Goal: Task Accomplishment & Management: Manage account settings

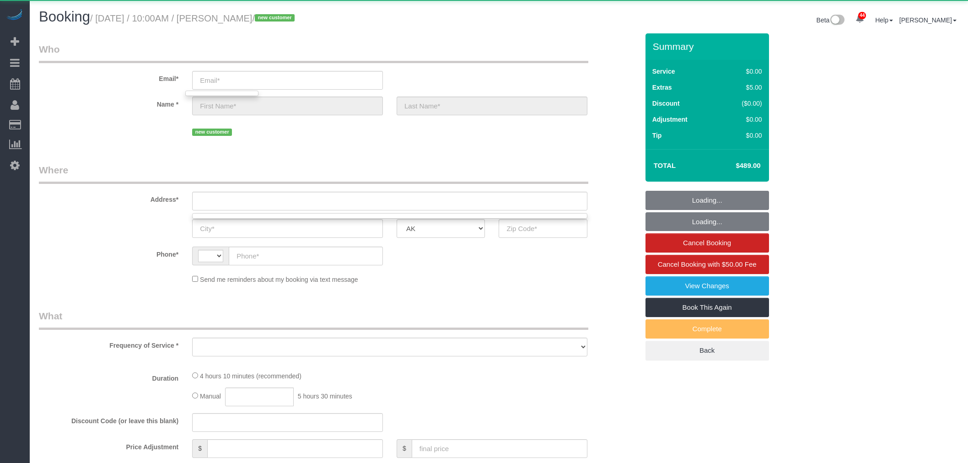
select select "string:[GEOGRAPHIC_DATA]"
select select "object:2706"
select select "string:fspay-5dc5ea94-e430-4fdb-b5dc-f79fa4fad970"
select select "199"
select select "1501"
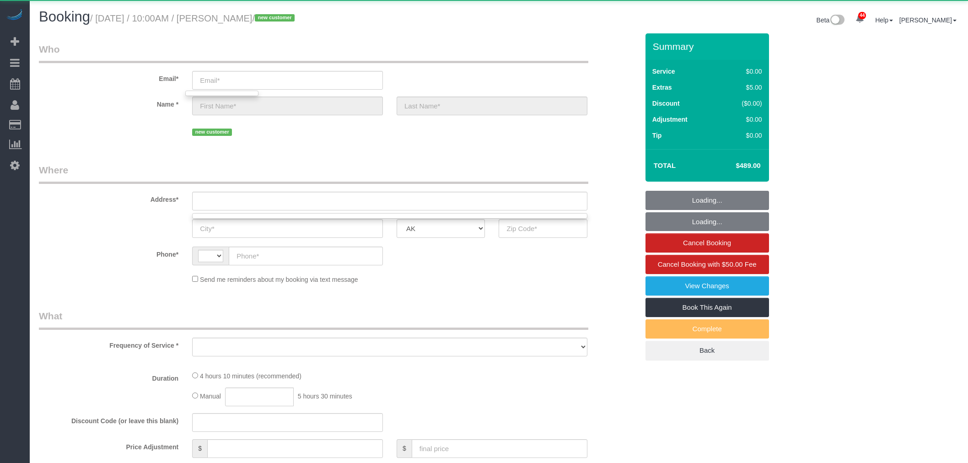
select select "3"
select select "spot1"
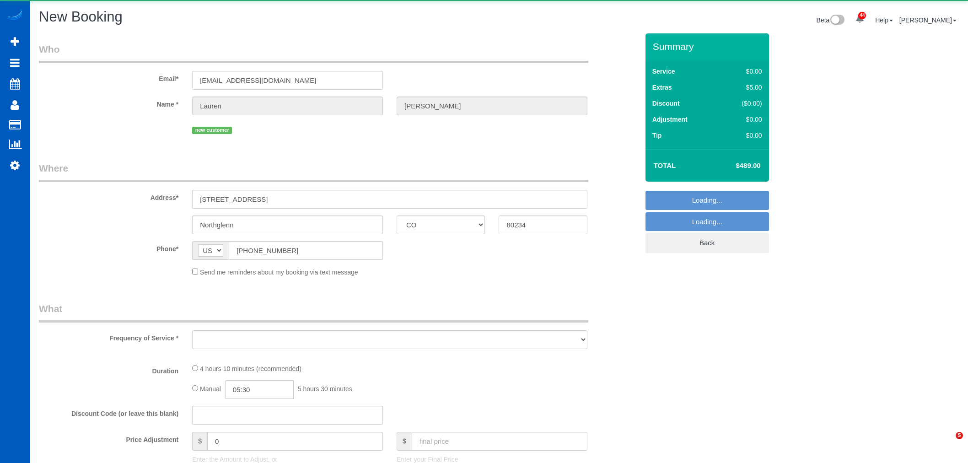
select select "CO"
select select "object:3287"
select select "string:fspay-5dc5ea94-e430-4fdb-b5dc-f79fa4fad970"
select select "199"
select select "1501"
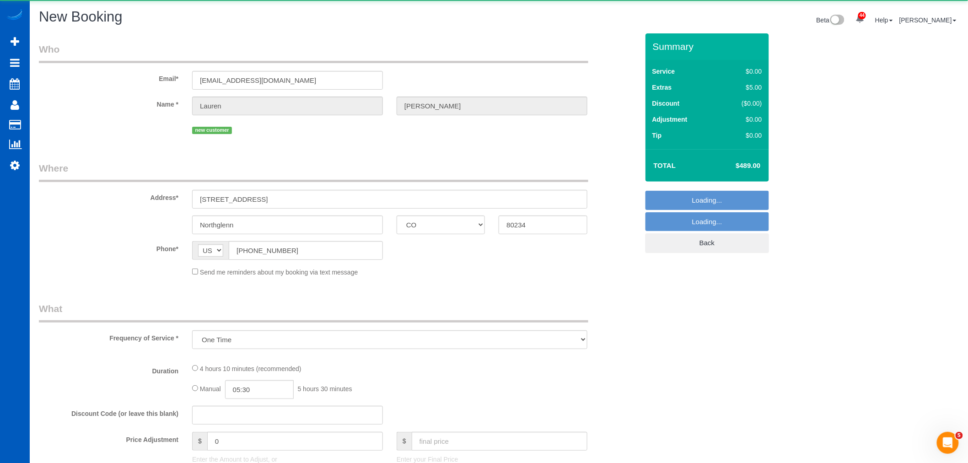
select select "3"
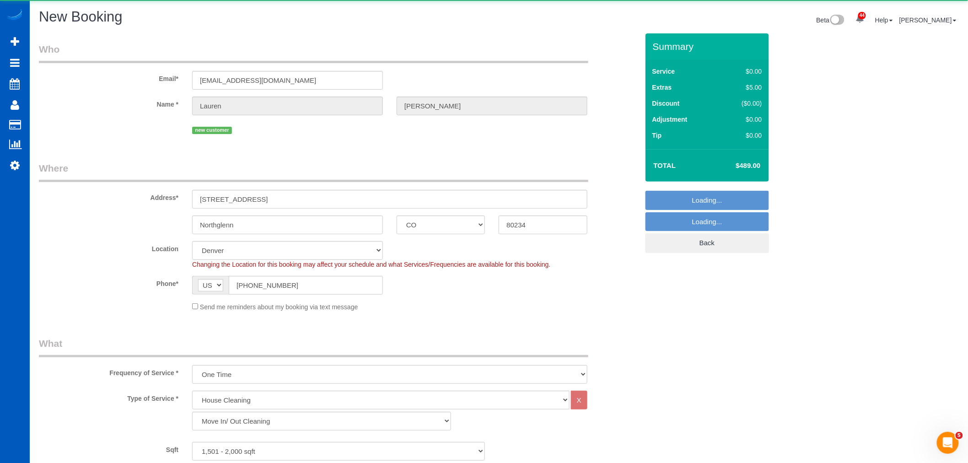
select select "object:3455"
select select "1501"
select select "3"
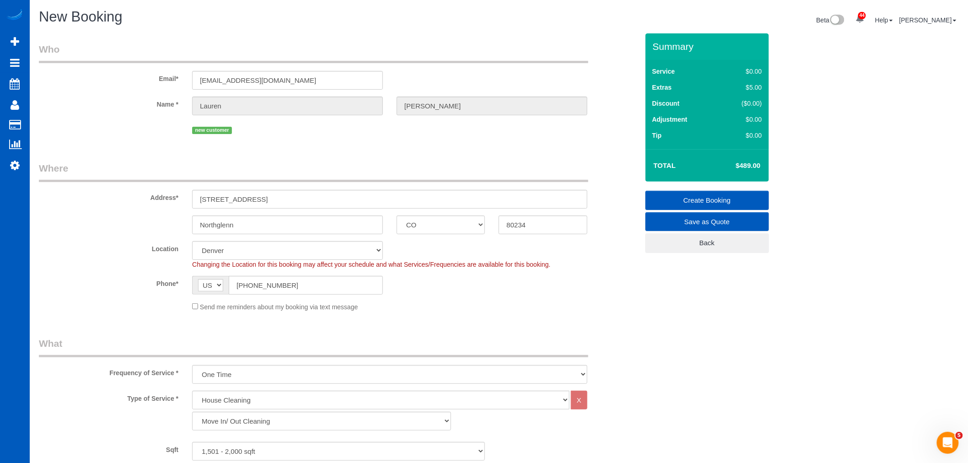
select select "265"
select select "object:3544"
select select "1501"
select select "3"
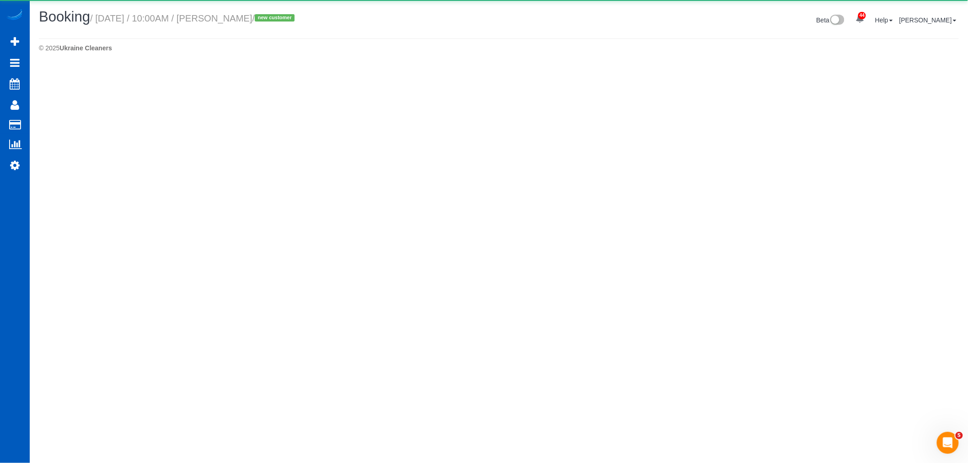
select select "CO"
select select "spot11"
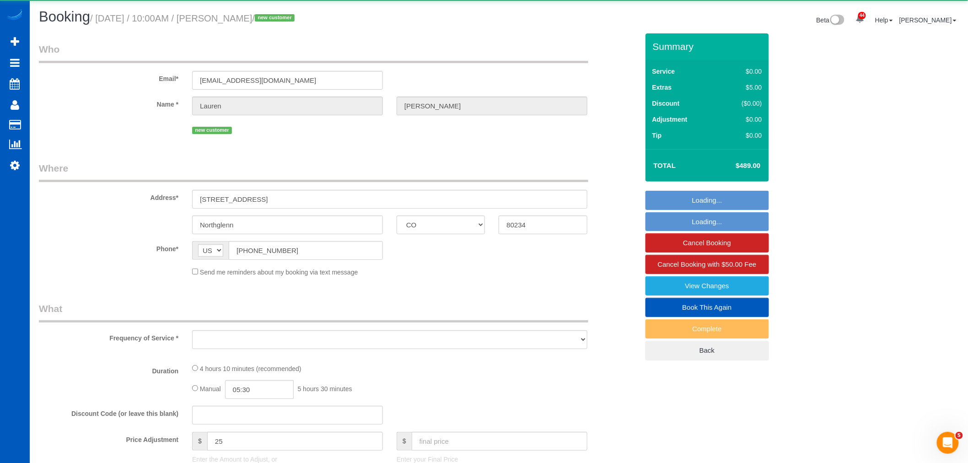
select select "object:3924"
select select "199"
select select "1501"
select select "3"
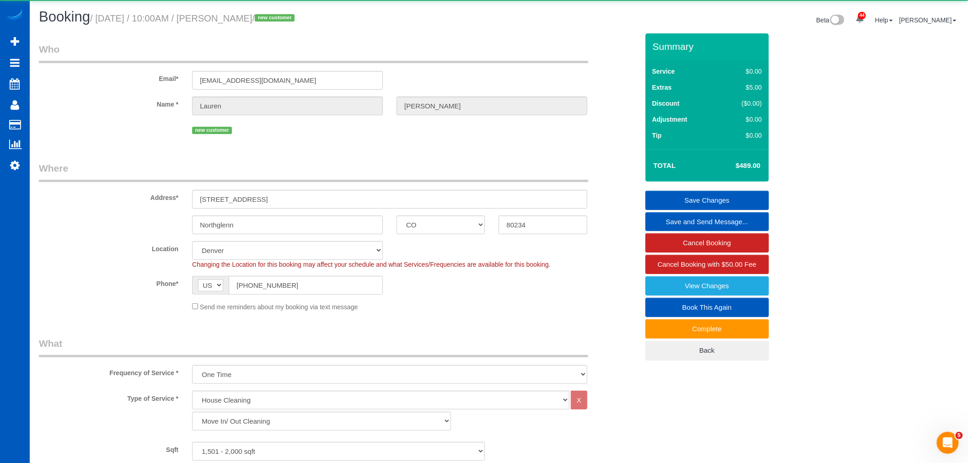
select select "spot16"
select select "object:4278"
